Goal: Information Seeking & Learning: Find contact information

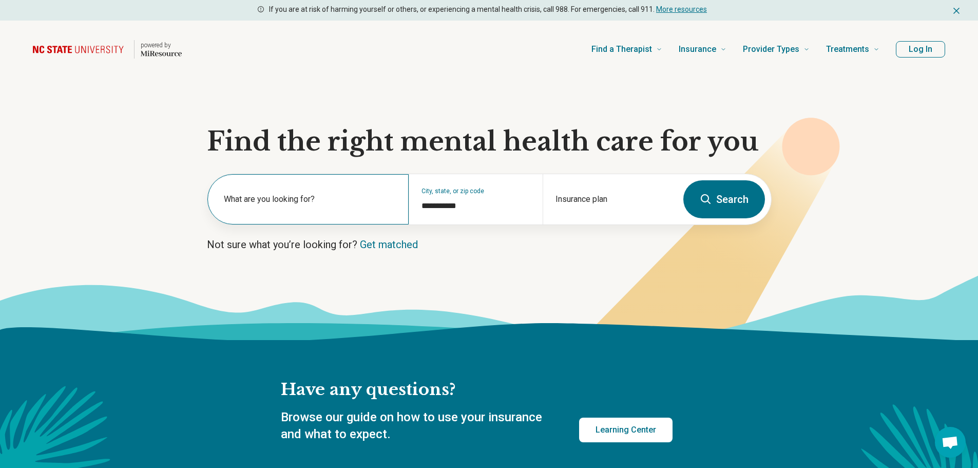
click at [233, 204] on label "What are you looking for?" at bounding box center [310, 199] width 173 height 12
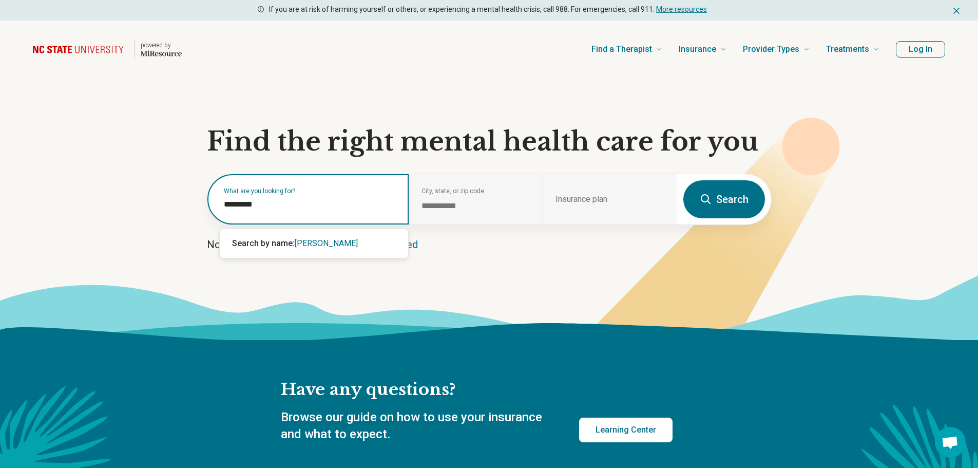
type input "*********"
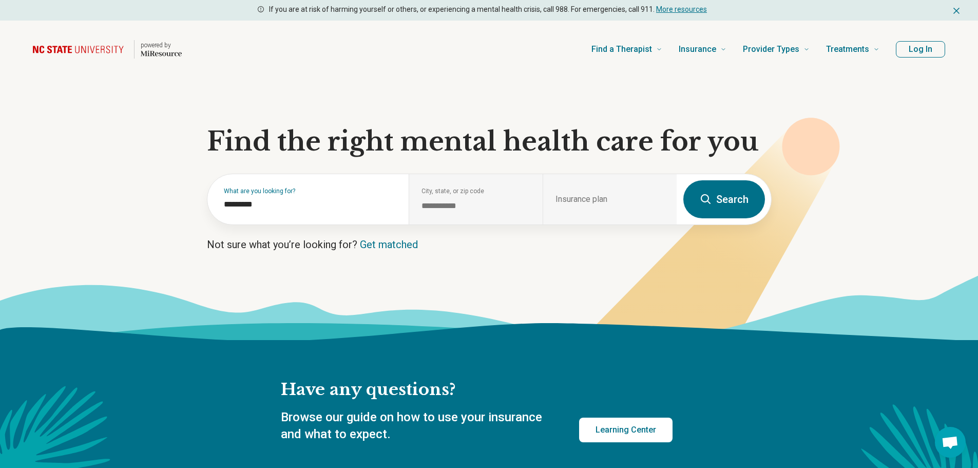
click at [710, 197] on icon at bounding box center [706, 199] width 12 height 12
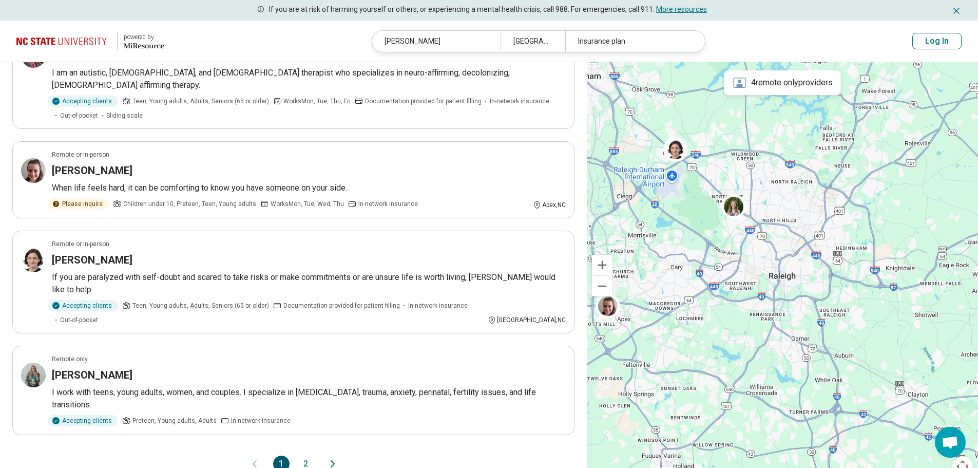
scroll to position [700, 0]
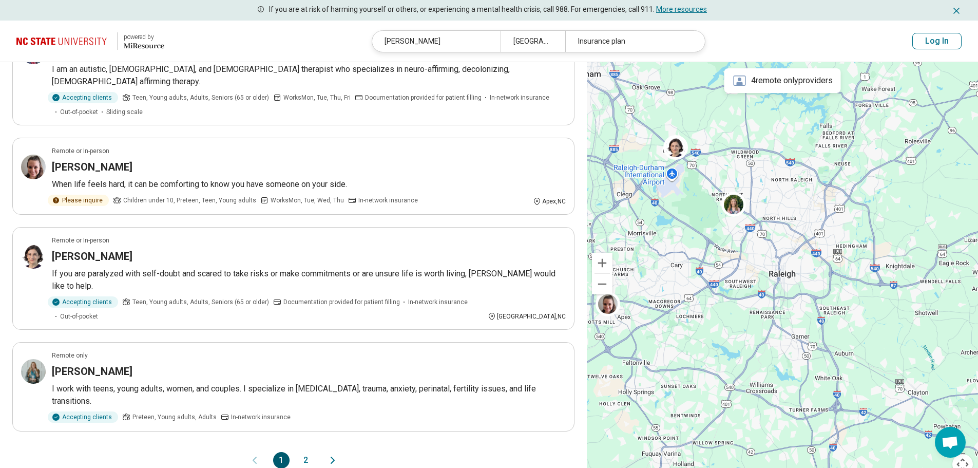
click at [309, 452] on button "2" at bounding box center [306, 460] width 16 height 16
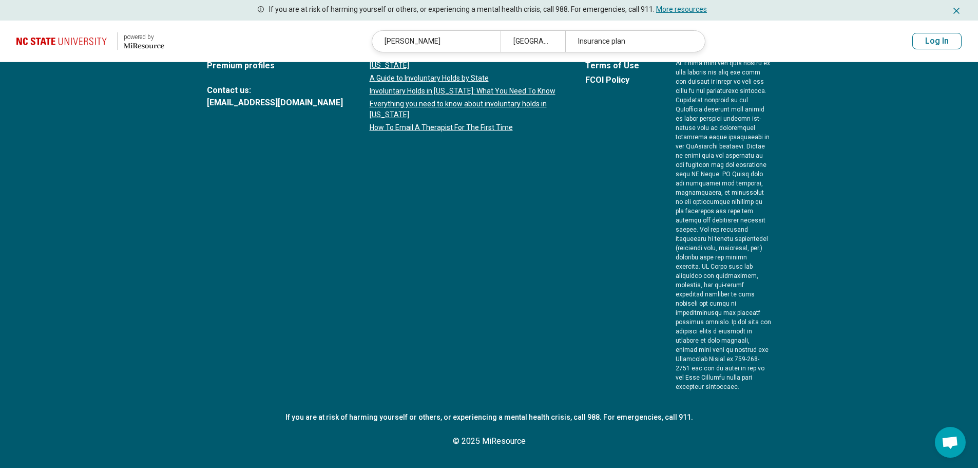
scroll to position [0, 0]
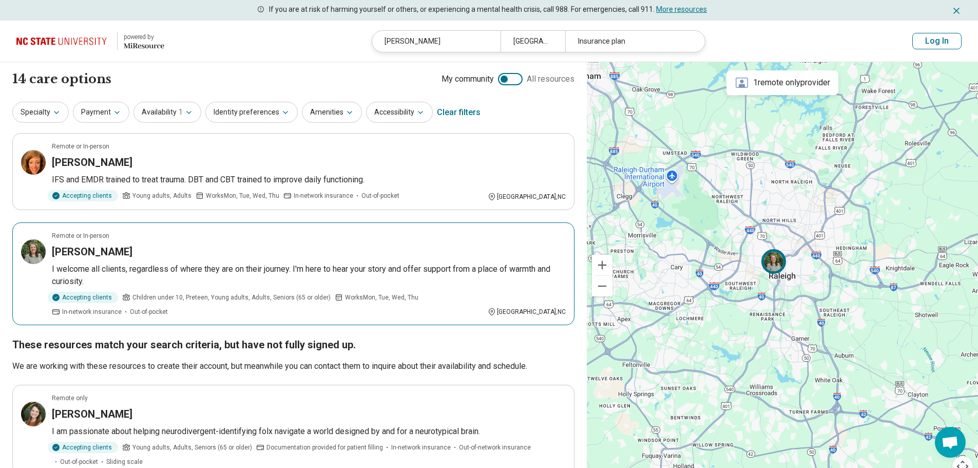
click at [32, 251] on img at bounding box center [33, 251] width 25 height 25
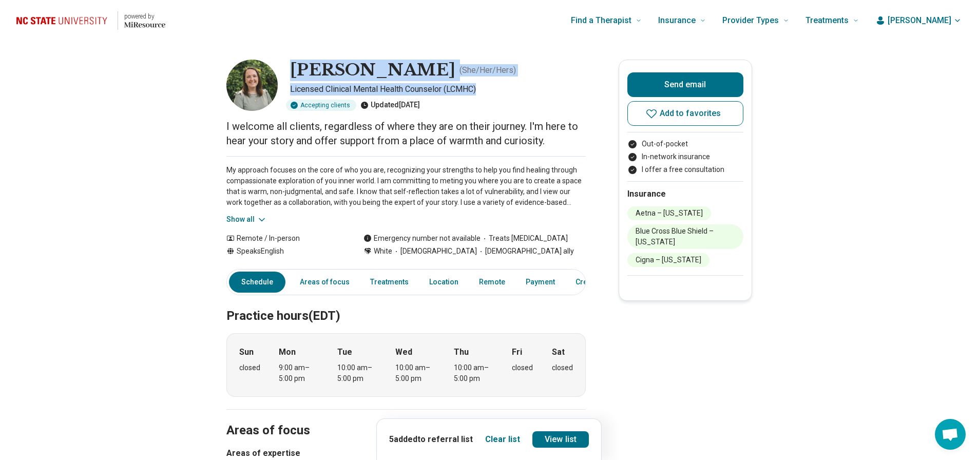
drag, startPoint x: 485, startPoint y: 88, endPoint x: 295, endPoint y: 67, distance: 191.7
click at [295, 67] on div "[PERSON_NAME] ( She/Her/Hers ) Licensed Clinical Mental Health Counselor (LCMHC…" at bounding box center [405, 85] width 359 height 51
copy div "[PERSON_NAME] ( She/Her/Hers ) Licensed Clinical Mental Health Counselor (LCMHC)"
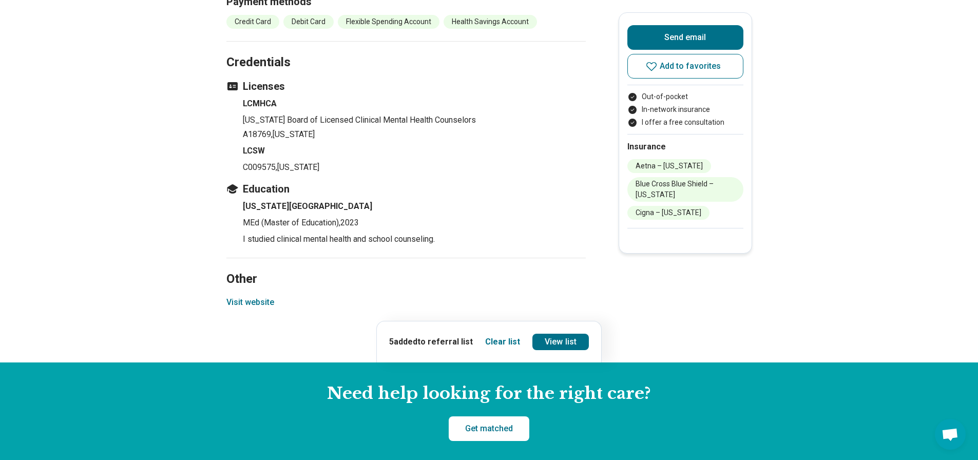
scroll to position [1175, 0]
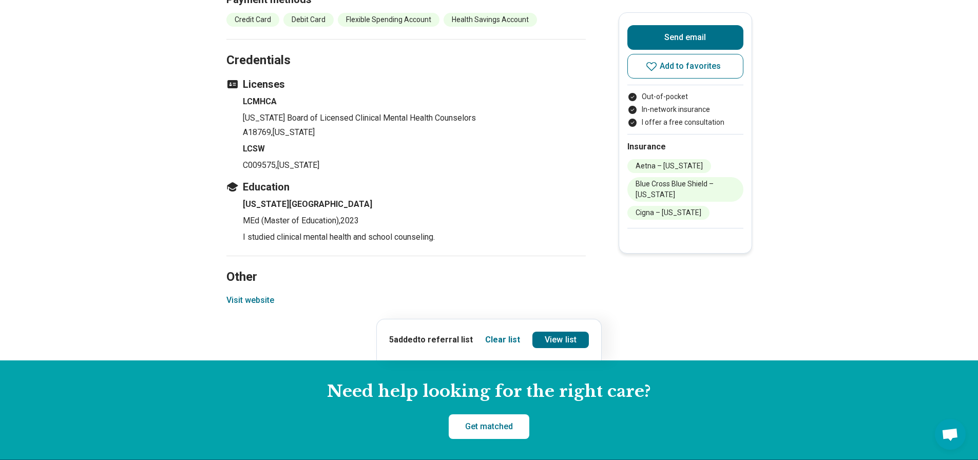
click at [252, 298] on button "Visit website" at bounding box center [250, 300] width 48 height 12
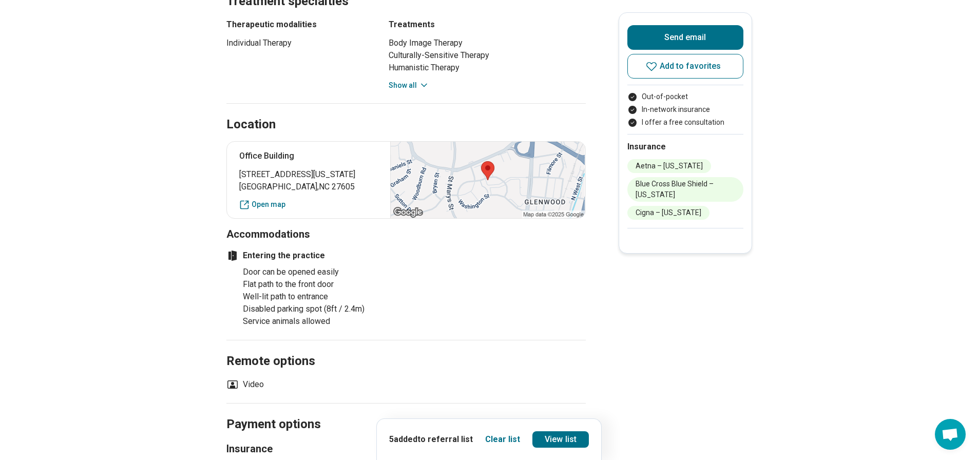
scroll to position [606, 0]
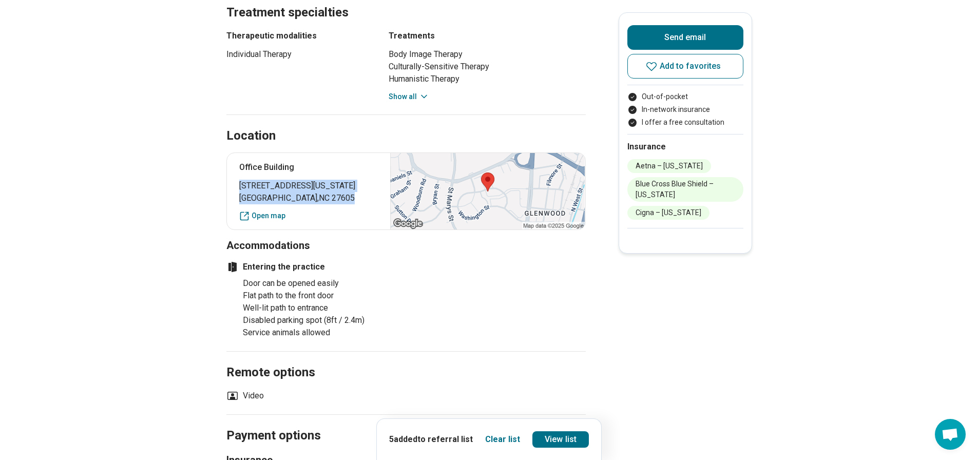
drag, startPoint x: 313, startPoint y: 198, endPoint x: 243, endPoint y: 185, distance: 71.5
click at [243, 185] on p "1020 Washington Street Raleigh , NC 27605" at bounding box center [308, 192] width 139 height 25
copy p "1020 Washington Street Raleigh , NC 27605"
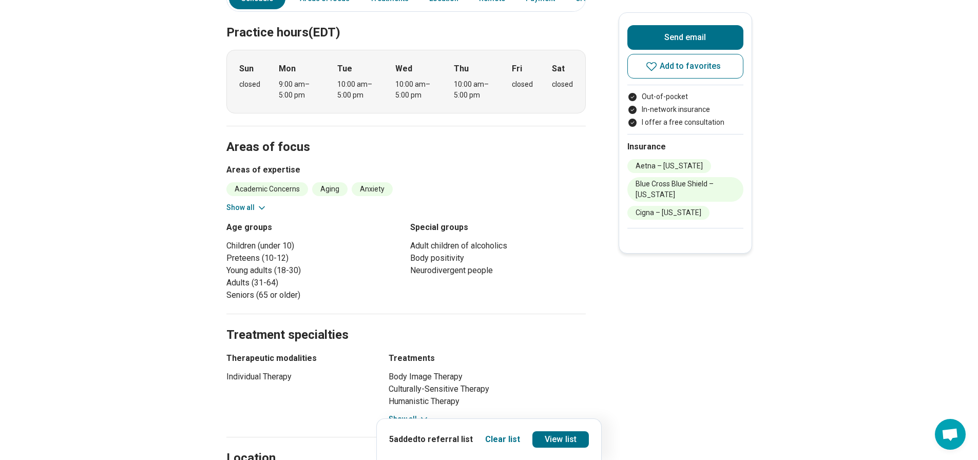
scroll to position [263, 0]
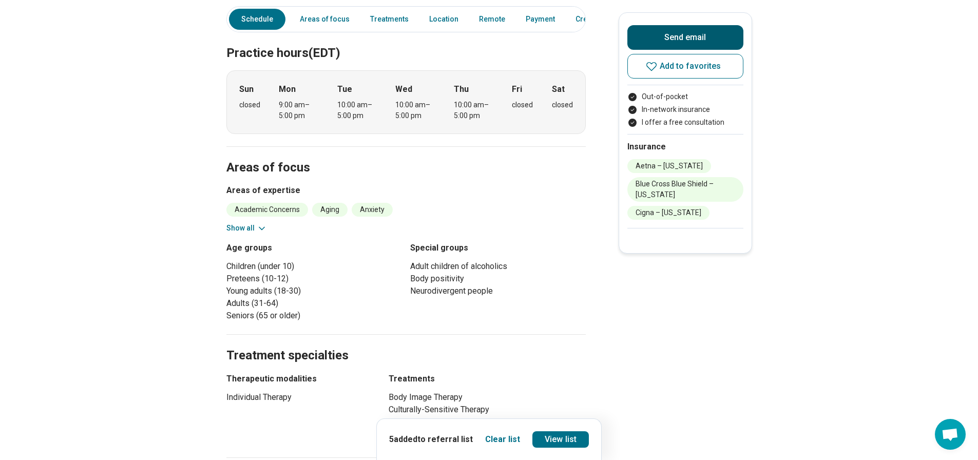
click at [730, 36] on button "Send email" at bounding box center [686, 37] width 116 height 25
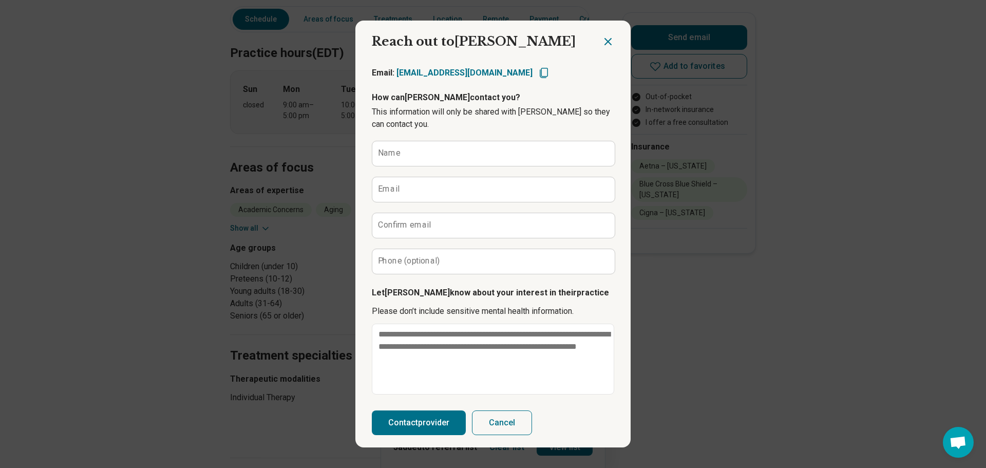
click at [548, 70] on icon "Copy email" at bounding box center [544, 73] width 8 height 10
type textarea "*"
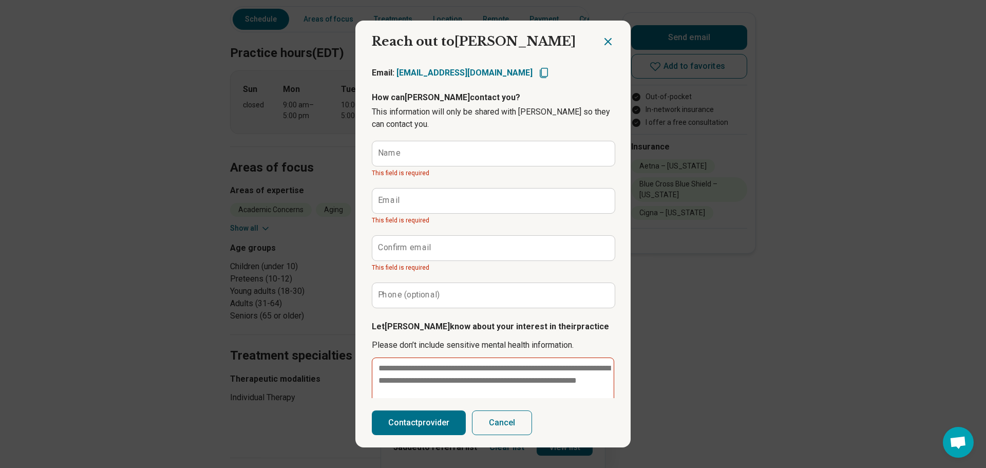
click at [602, 31] on div at bounding box center [616, 38] width 29 height 34
click at [602, 40] on icon "Close dialog" at bounding box center [608, 41] width 12 height 12
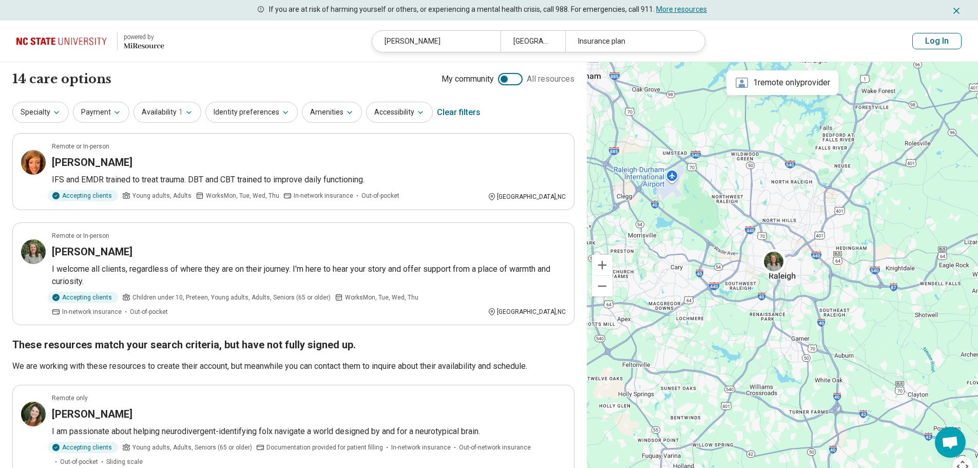
click at [83, 36] on img at bounding box center [63, 41] width 94 height 25
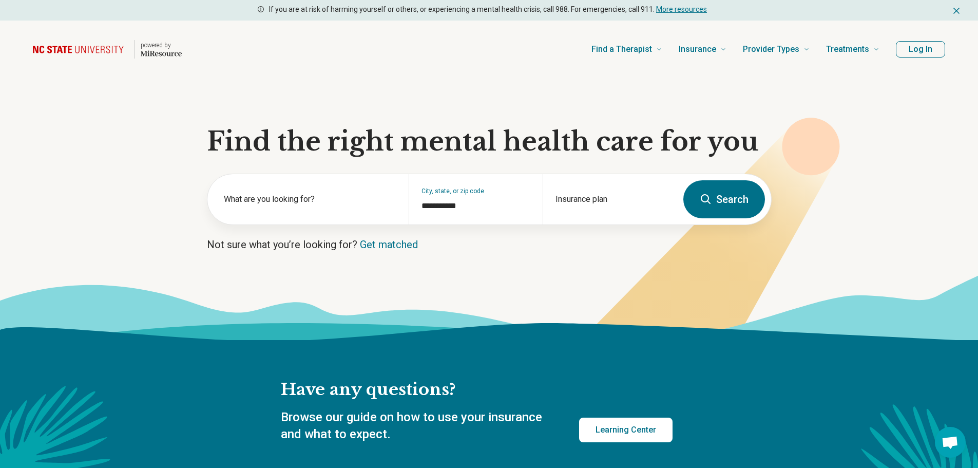
click at [913, 47] on button "Log In" at bounding box center [920, 49] width 49 height 16
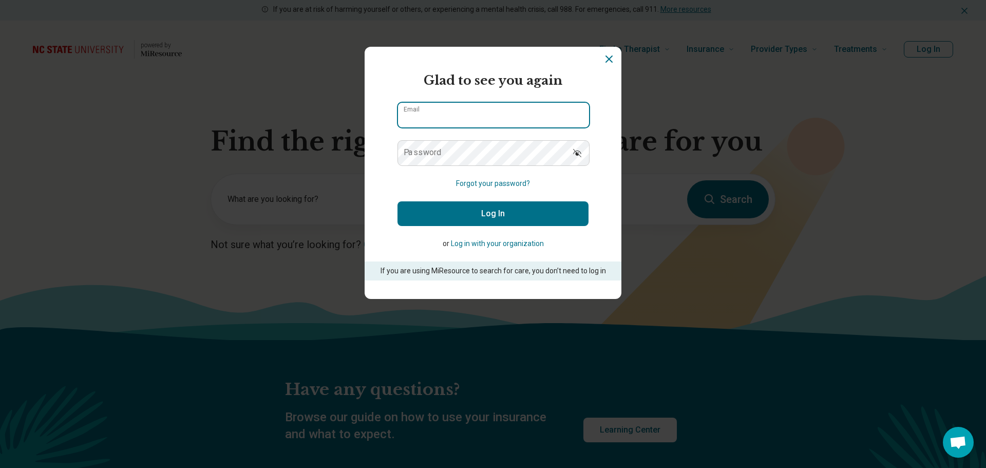
type input "**********"
click at [502, 215] on button "Log In" at bounding box center [492, 213] width 191 height 25
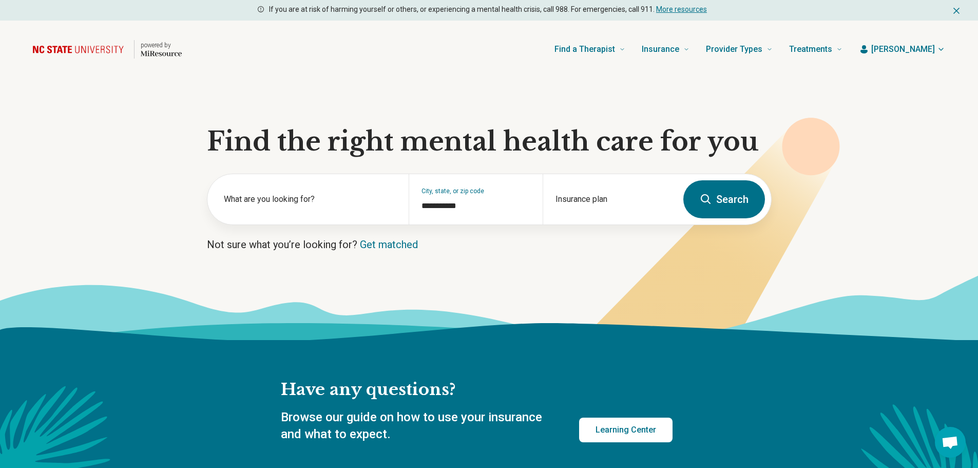
click at [728, 195] on button "Search" at bounding box center [725, 199] width 82 height 38
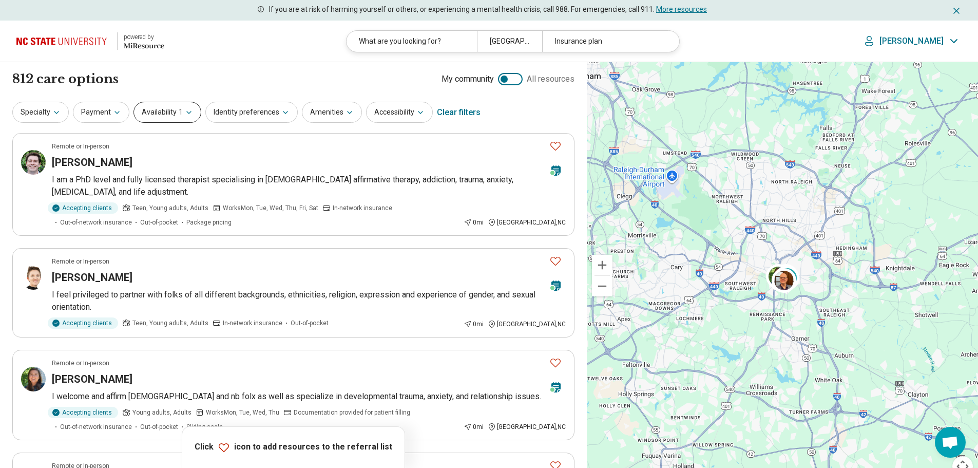
click at [173, 113] on button "Availability 1" at bounding box center [168, 112] width 68 height 21
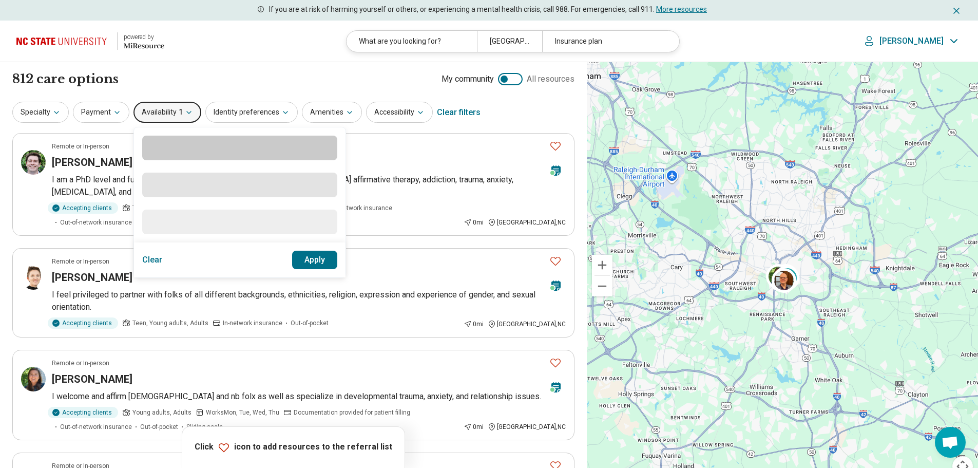
click at [173, 113] on button "Availability 1" at bounding box center [168, 112] width 68 height 21
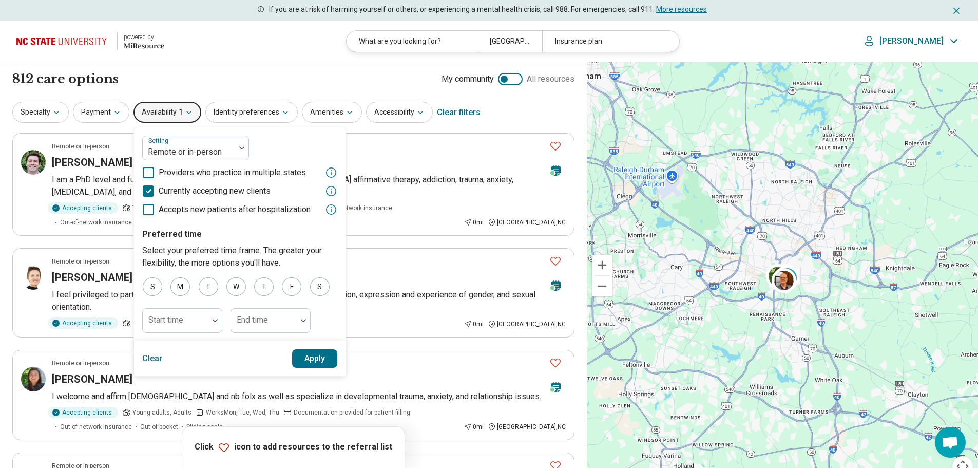
click at [147, 193] on icon at bounding box center [148, 190] width 11 height 11
click at [302, 356] on button "Apply" at bounding box center [315, 358] width 46 height 18
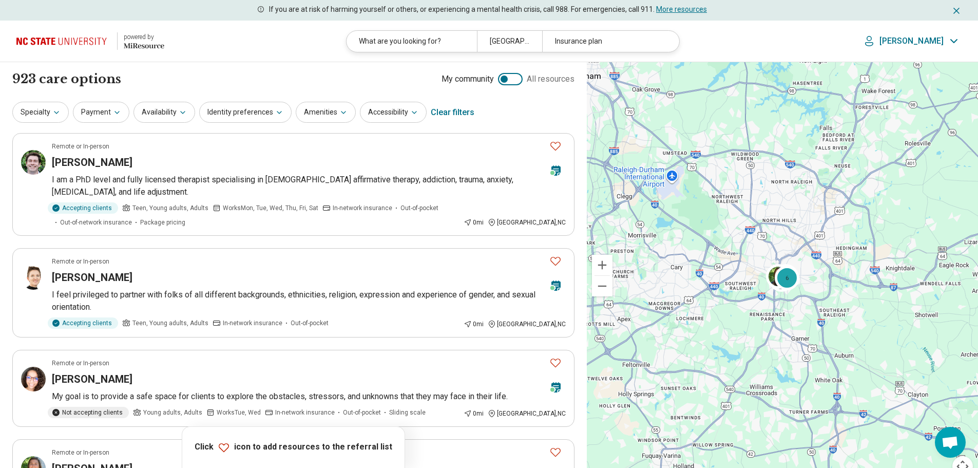
click at [933, 39] on p "[PERSON_NAME]" at bounding box center [912, 41] width 64 height 10
click at [933, 68] on link "My Dashboard" at bounding box center [926, 72] width 72 height 27
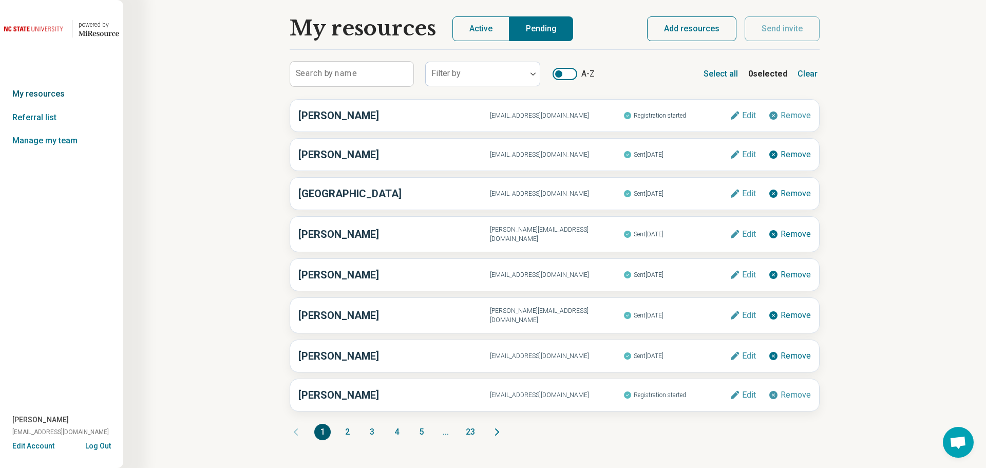
click at [46, 88] on link "My resources" at bounding box center [61, 94] width 123 height 24
click at [483, 25] on button "Active" at bounding box center [480, 28] width 57 height 25
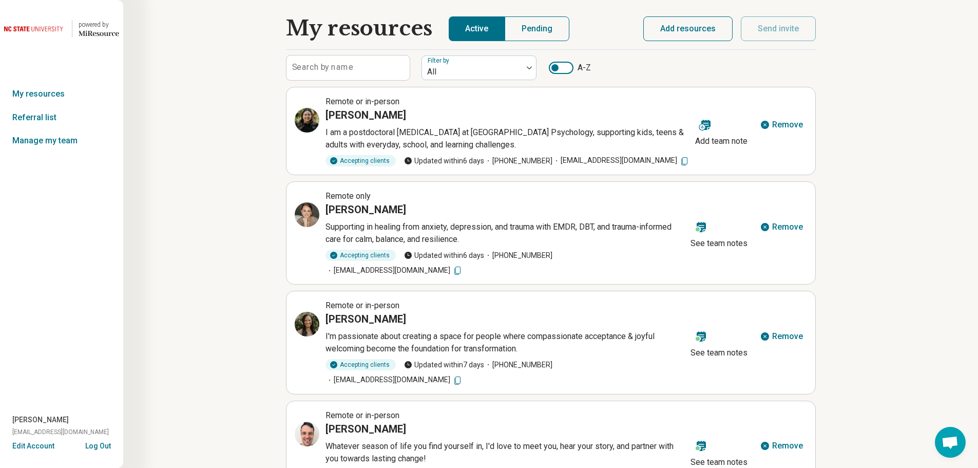
click at [570, 68] on div at bounding box center [561, 68] width 25 height 12
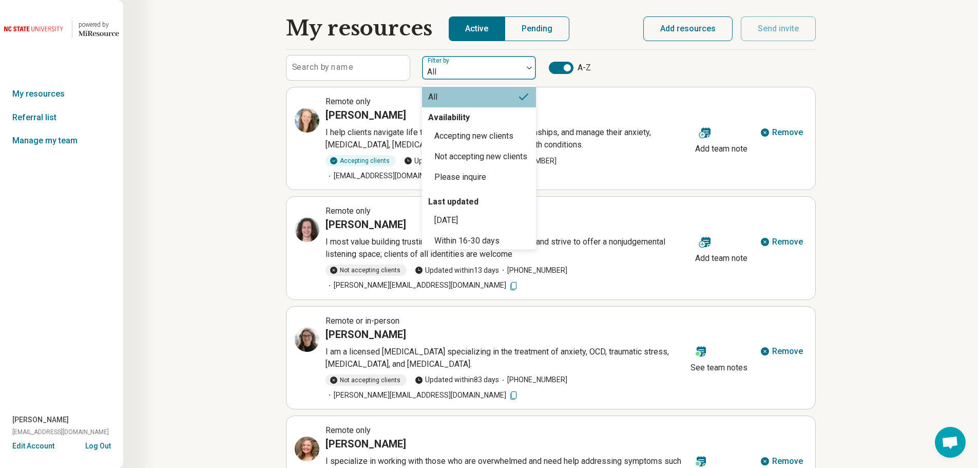
click at [526, 73] on div at bounding box center [529, 68] width 13 height 24
drag, startPoint x: 533, startPoint y: 126, endPoint x: 532, endPoint y: 188, distance: 62.1
click at [532, 187] on div "Accepting new clients Not accepting new clients Please inquire" at bounding box center [479, 157] width 114 height 62
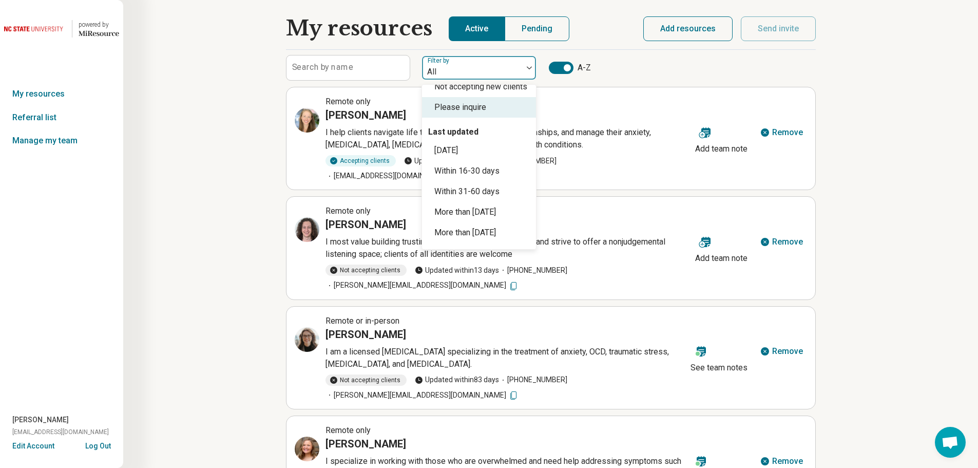
scroll to position [82, 0]
click at [496, 237] on div "More than [DATE]" at bounding box center [465, 232] width 62 height 12
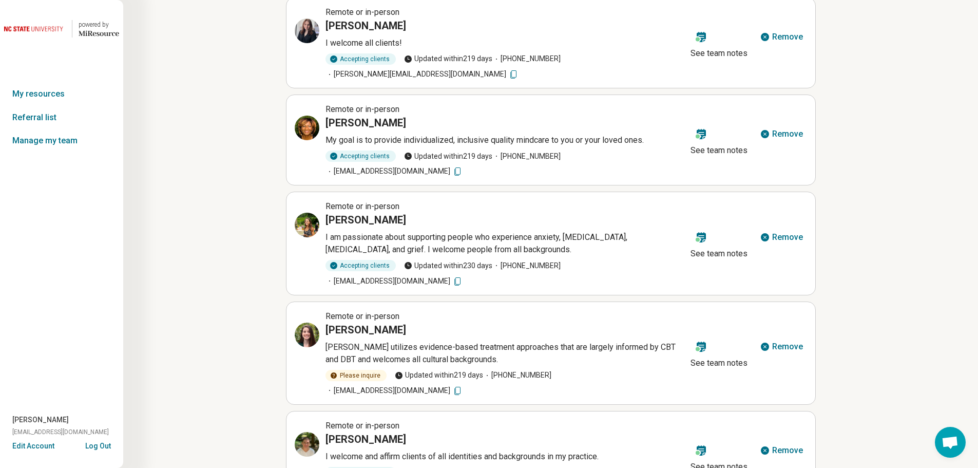
scroll to position [422, 0]
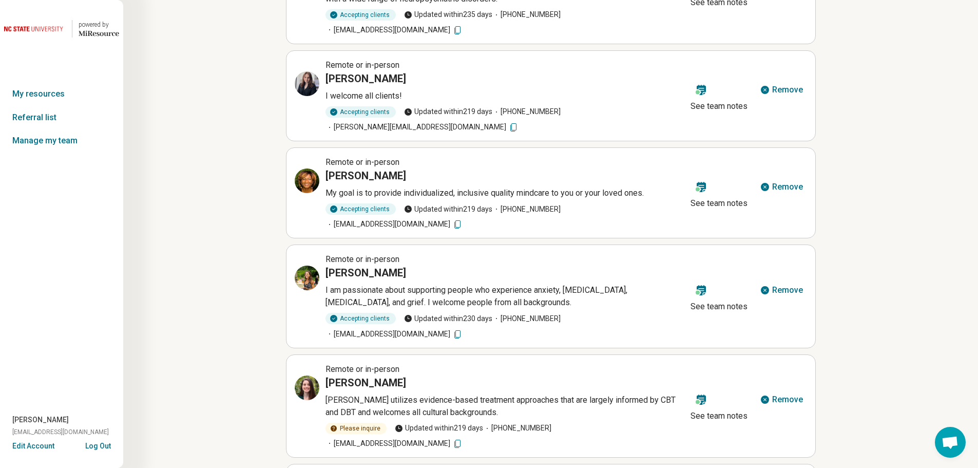
scroll to position [422, 0]
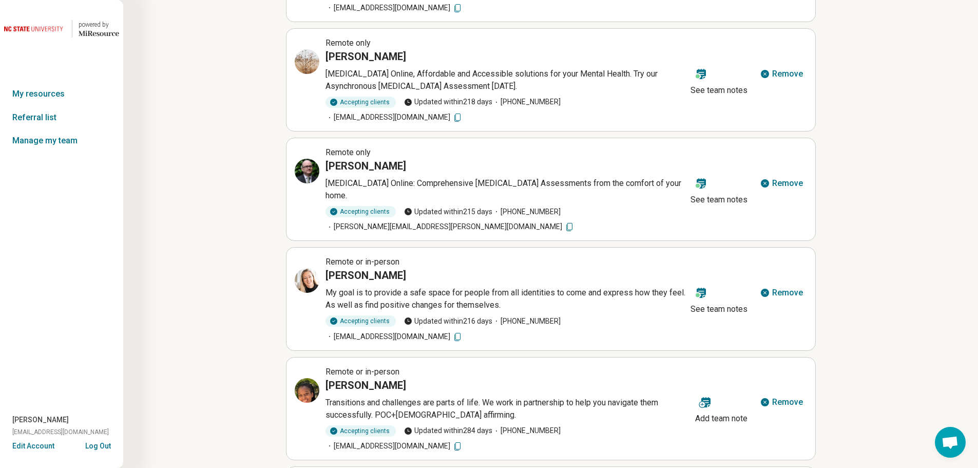
scroll to position [377, 0]
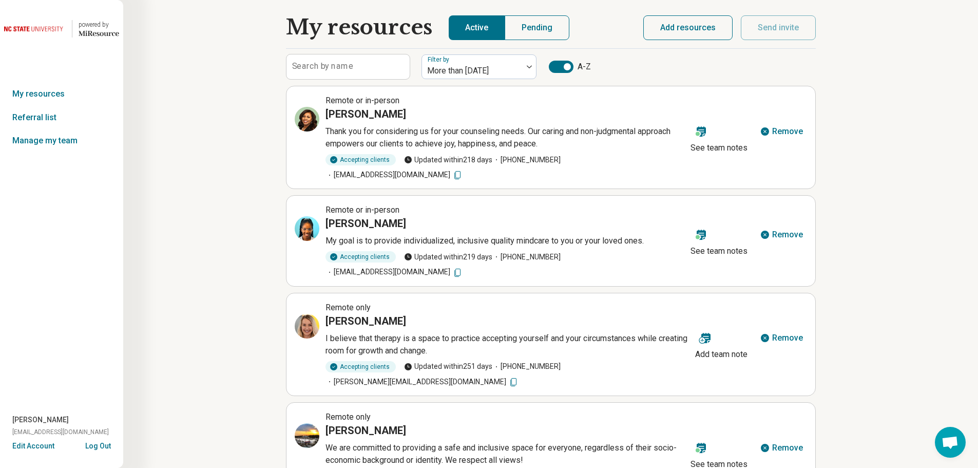
scroll to position [0, 0]
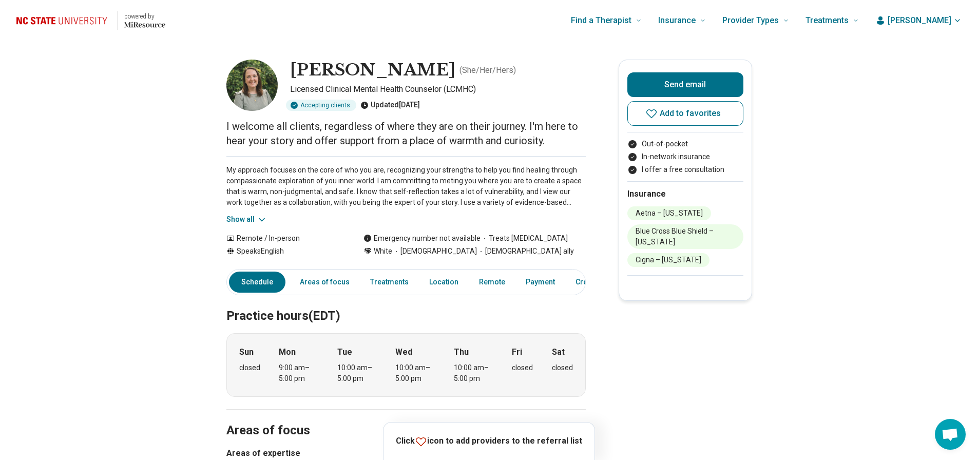
scroll to position [263, 0]
